Goal: Task Accomplishment & Management: Manage account settings

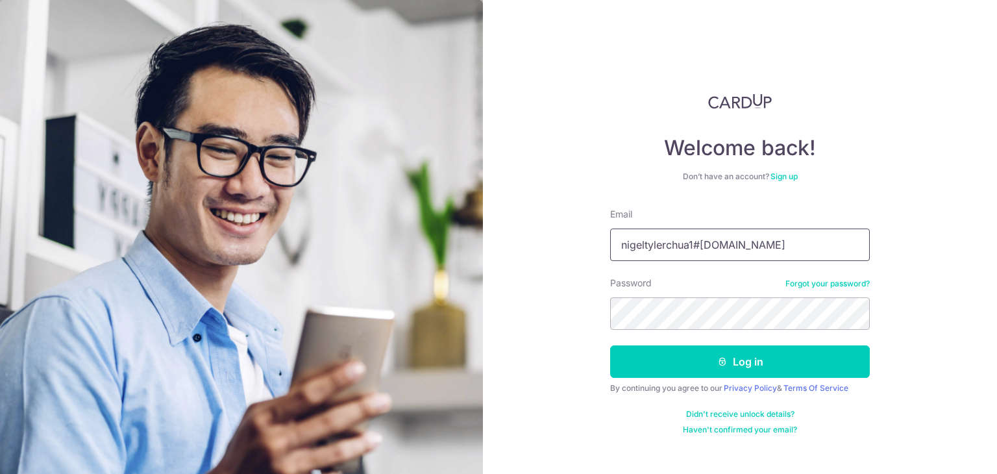
click at [702, 245] on input "nigeltylerchua1#gmail.com" at bounding box center [740, 244] width 260 height 32
type input "[EMAIL_ADDRESS][DOMAIN_NAME]"
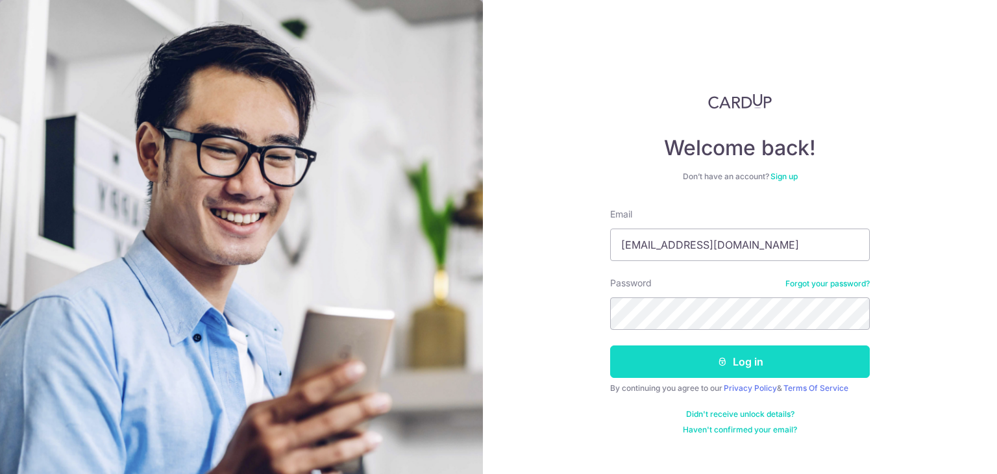
click at [713, 361] on button "Log in" at bounding box center [740, 361] width 260 height 32
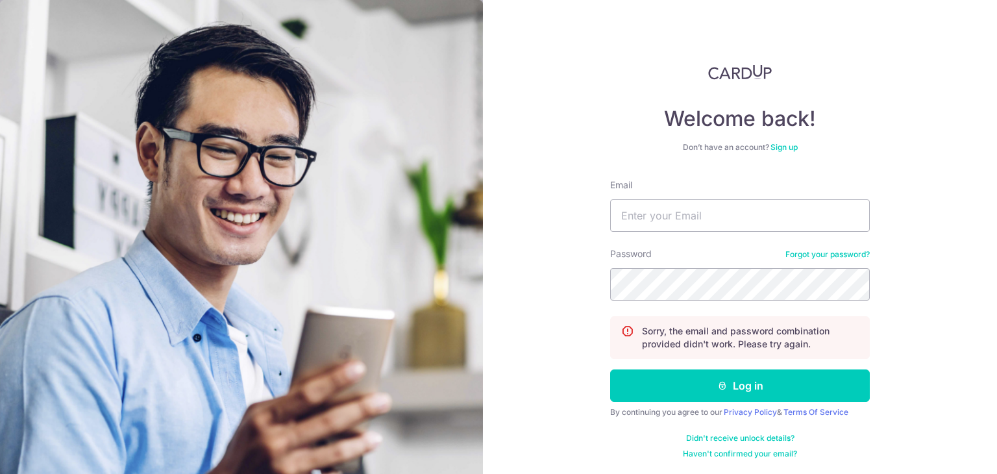
scroll to position [29, 0]
click at [705, 216] on input "Email" at bounding box center [740, 216] width 260 height 32
type input "[EMAIL_ADDRESS][DOMAIN_NAME]"
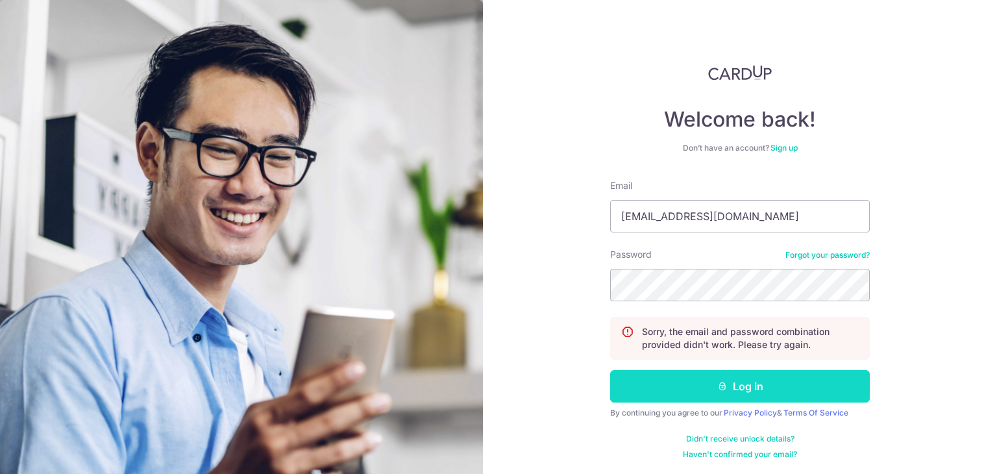
click at [748, 398] on button "Log in" at bounding box center [740, 386] width 260 height 32
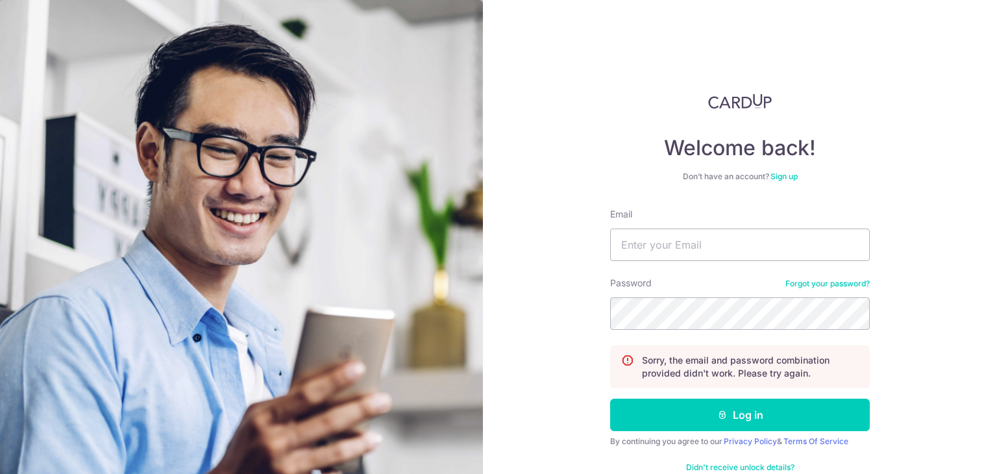
scroll to position [29, 0]
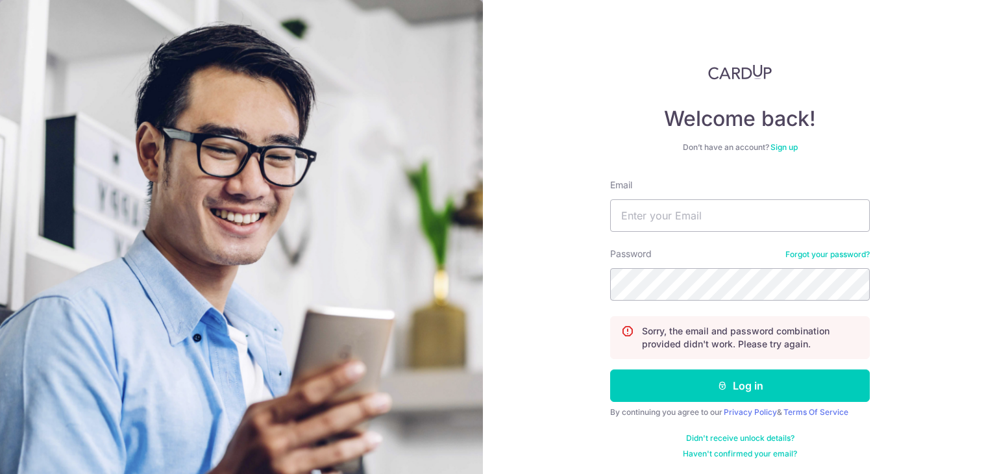
click at [820, 254] on link "Forgot your password?" at bounding box center [827, 254] width 84 height 10
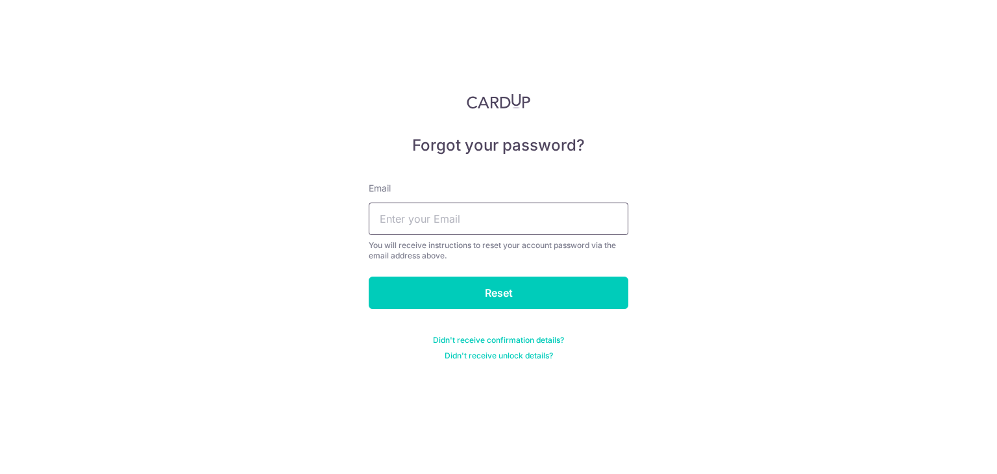
click at [471, 208] on input "text" at bounding box center [499, 218] width 260 height 32
type input "[EMAIL_ADDRESS][DOMAIN_NAME]"
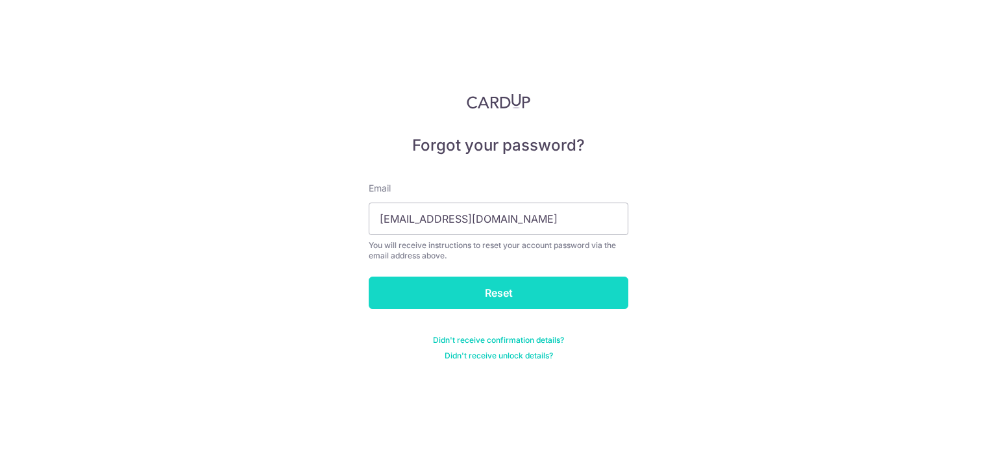
click at [516, 299] on input "Reset" at bounding box center [499, 292] width 260 height 32
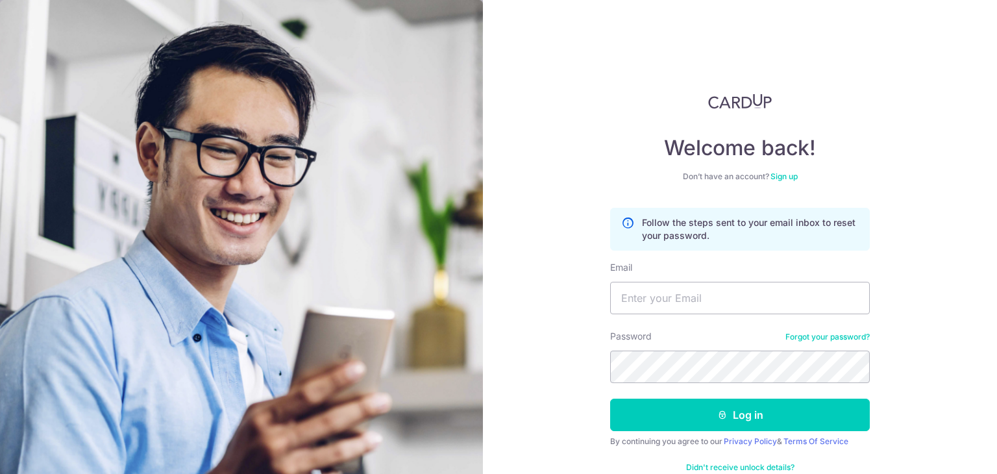
scroll to position [29, 0]
